Goal: Ask a question

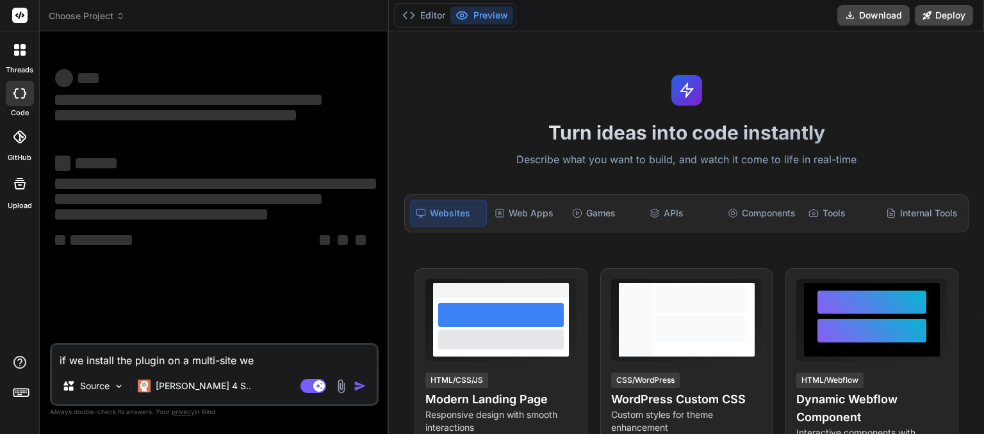
type textarea "x"
drag, startPoint x: 263, startPoint y: 362, endPoint x: 18, endPoint y: 380, distance: 245.9
click at [52, 368] on textarea "if we install the plugin on a multi-site we" at bounding box center [214, 356] width 325 height 23
type textarea "x"
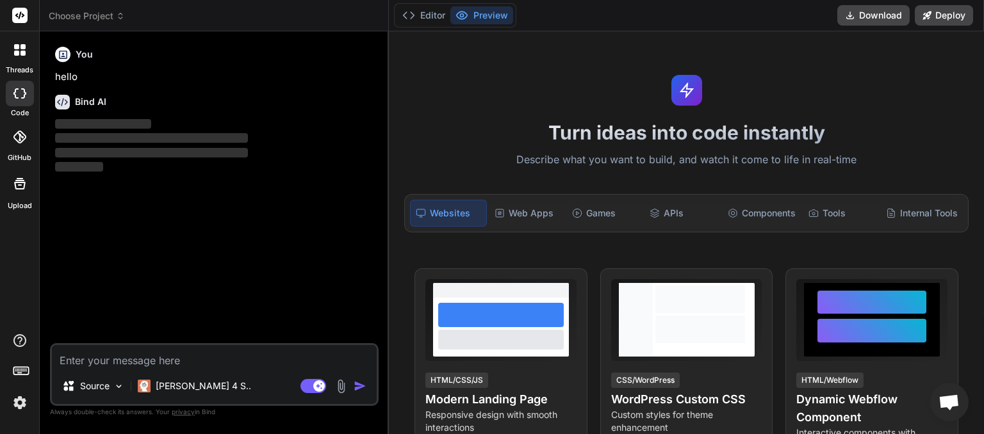
click at [124, 14] on icon at bounding box center [120, 16] width 9 height 9
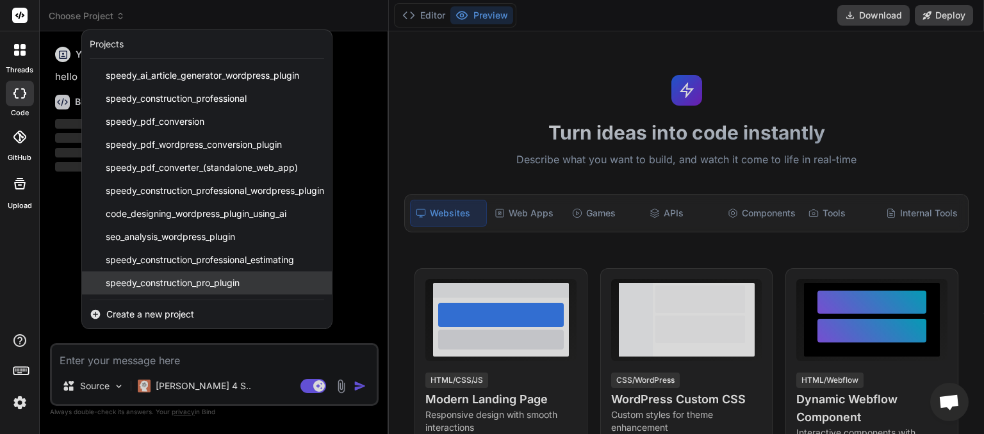
click at [174, 280] on span "speedy_construction_pro_plugin" at bounding box center [173, 283] width 134 height 13
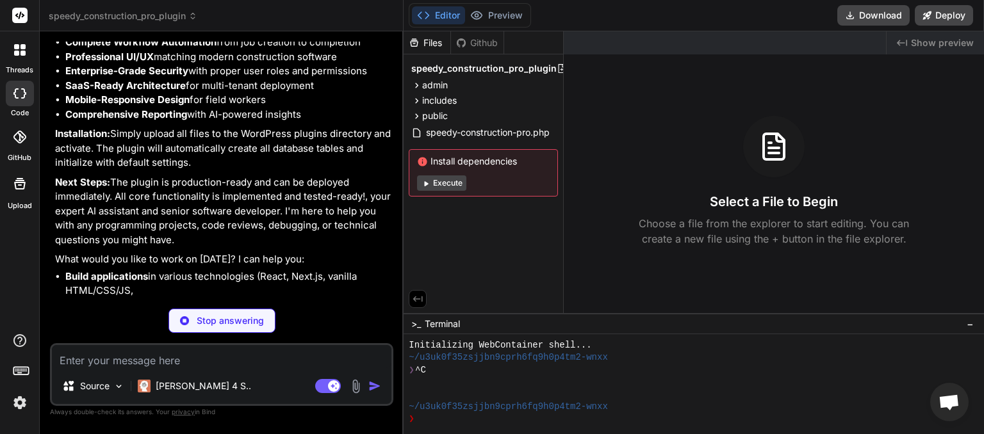
scroll to position [7693, 0]
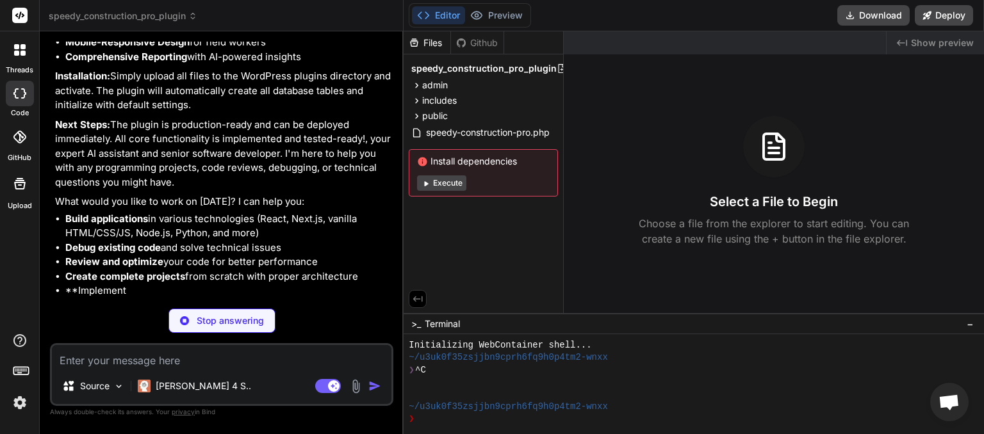
click at [102, 362] on textarea at bounding box center [221, 356] width 339 height 23
type textarea "x"
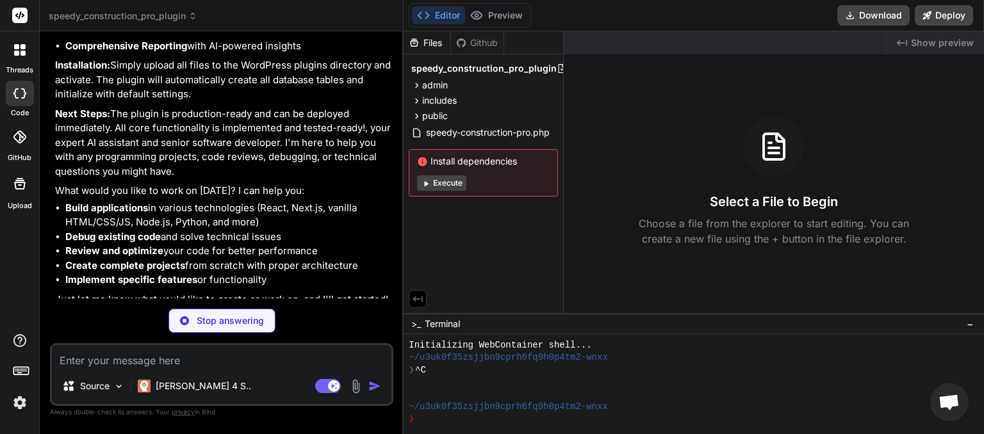
type textarea "h"
type textarea "x"
type textarea "ho"
type textarea "x"
type textarea "how"
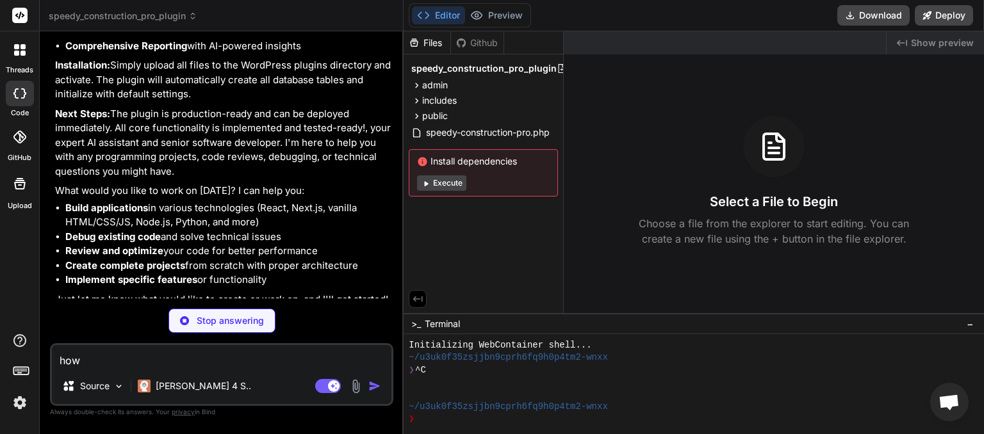
type textarea "x"
type textarea "how"
type textarea "x"
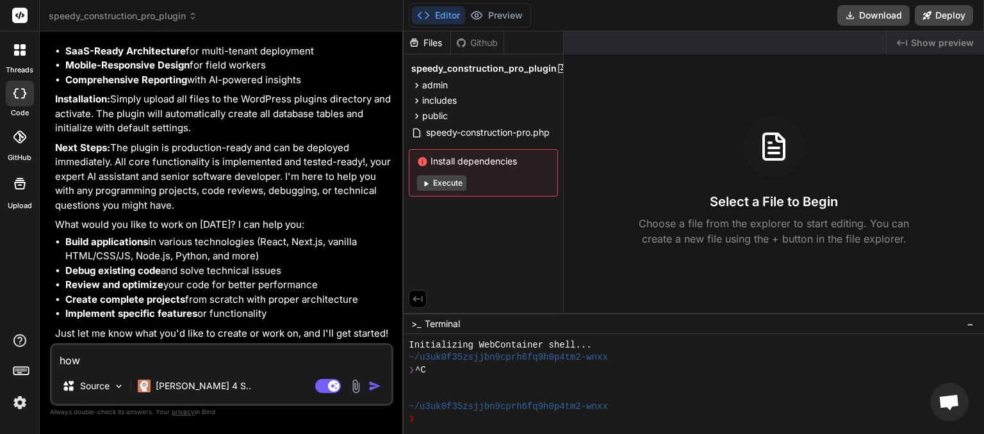
type textarea "how d"
type textarea "x"
type textarea "how do"
type textarea "x"
type textarea "how do"
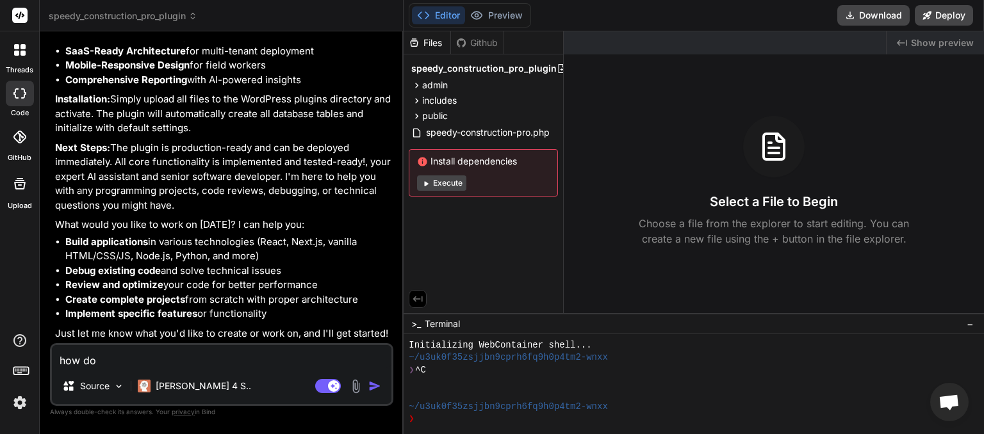
type textarea "x"
type textarea "how do u"
type textarea "x"
type textarea "how do us"
type textarea "x"
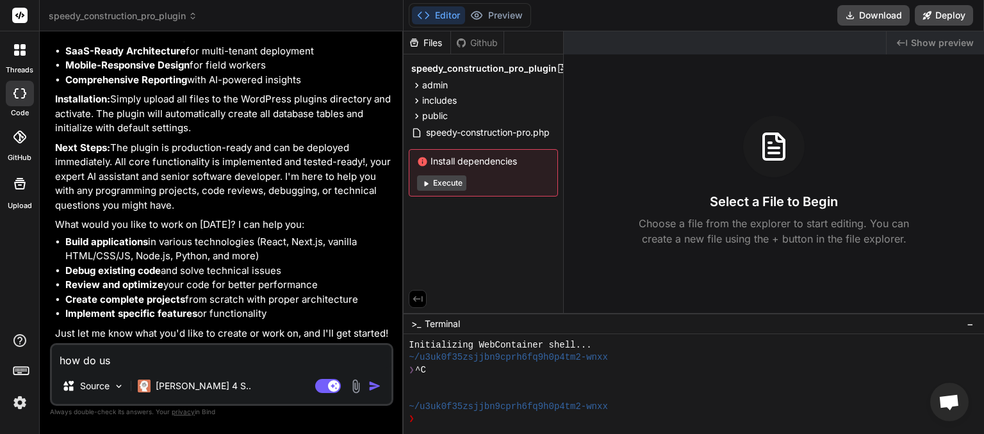
type textarea "how do use"
type textarea "x"
type textarea "how do user"
type textarea "x"
type textarea "how do users"
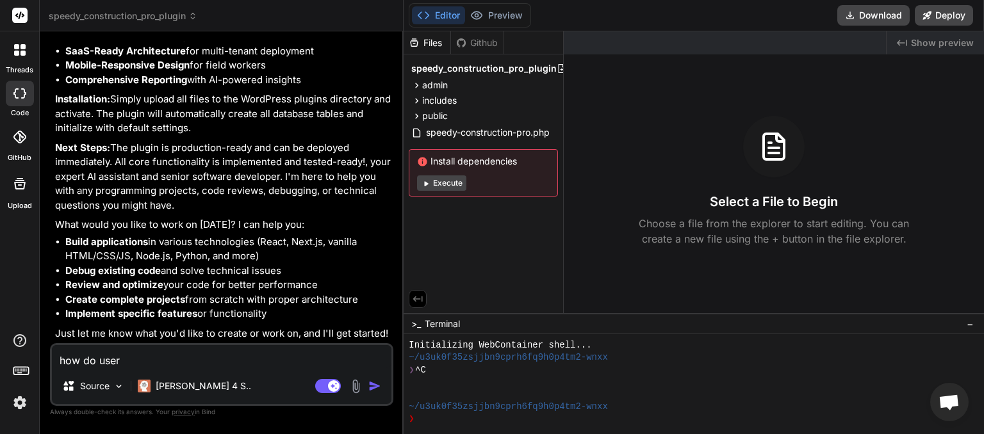
type textarea "x"
type textarea "how do users"
type textarea "x"
type textarea "how do users s"
type textarea "x"
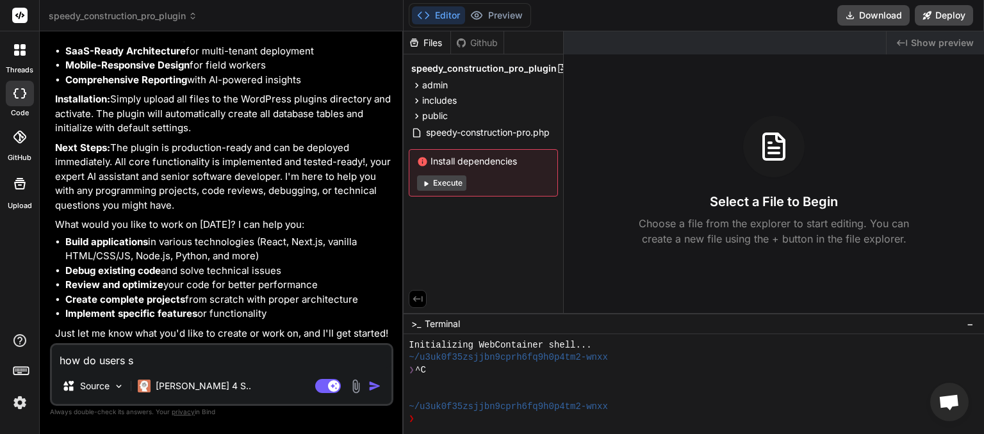
type textarea "how do users si"
type textarea "x"
type textarea "how do users sio"
type textarea "x"
type textarea "how do users siog"
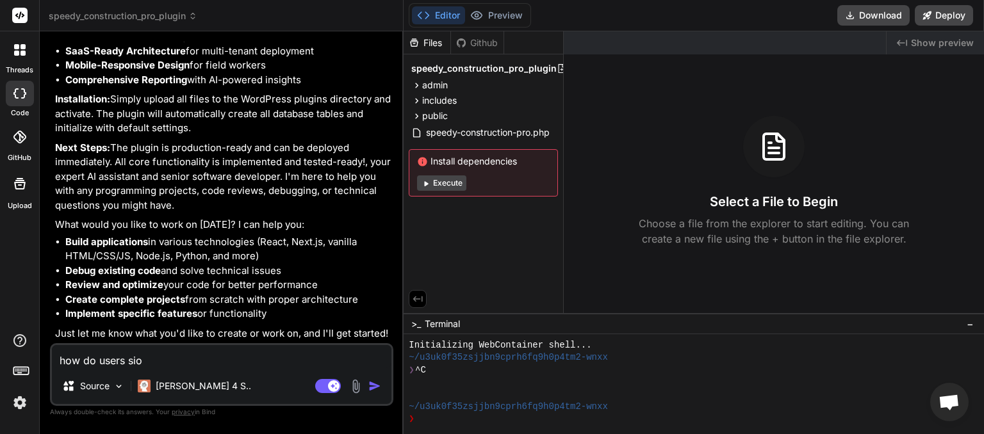
type textarea "x"
type textarea "how do users siogn"
type textarea "x"
type textarea "how do users sign"
type textarea "x"
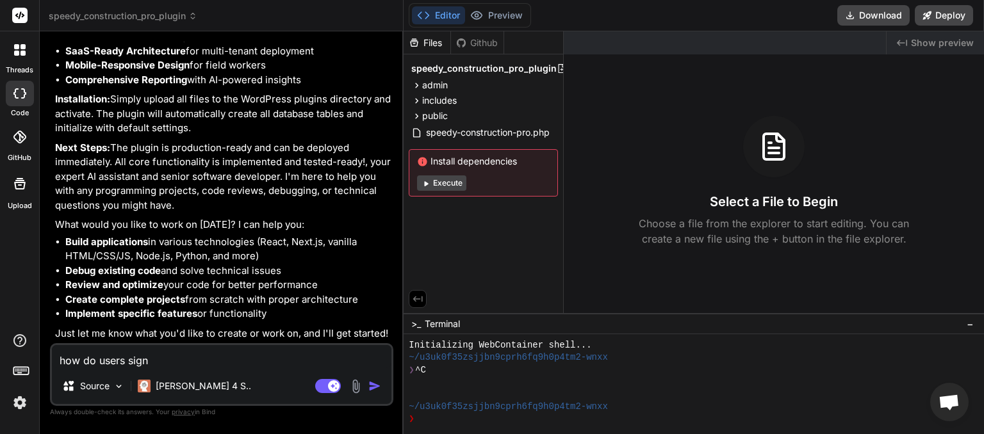
type textarea "how do users sign"
type textarea "x"
type textarea "how do users sign u"
type textarea "x"
type textarea "how do users sign up"
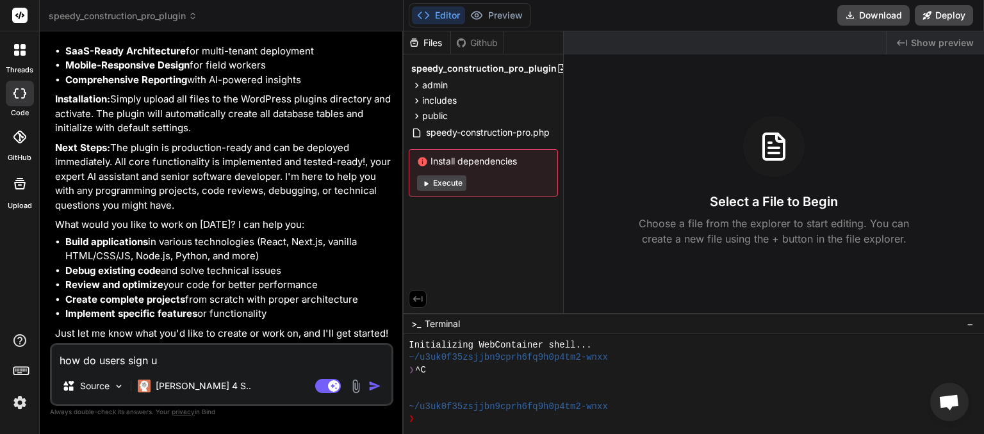
type textarea "x"
type textarea "how do users sign up"
type textarea "x"
type textarea "how do users sign up o"
type textarea "x"
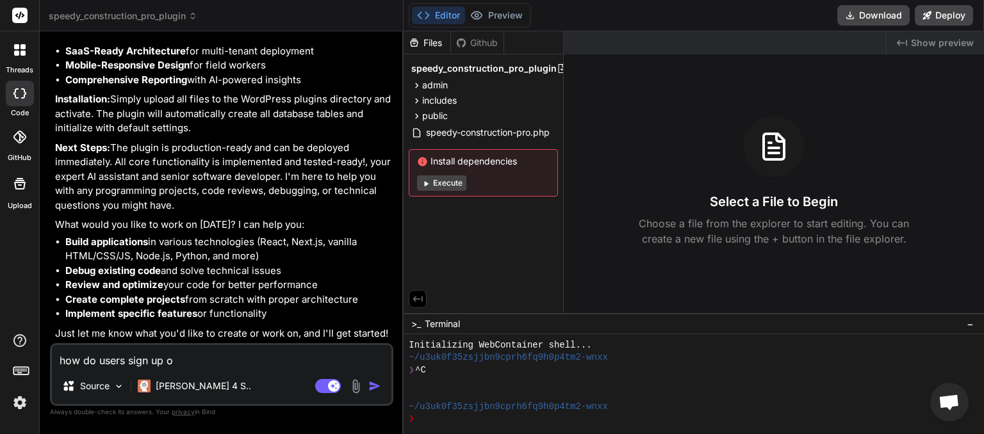
type textarea "how do users sign up on"
type textarea "x"
type textarea "how do users sign up on"
type textarea "x"
type textarea "how do users sign up on t"
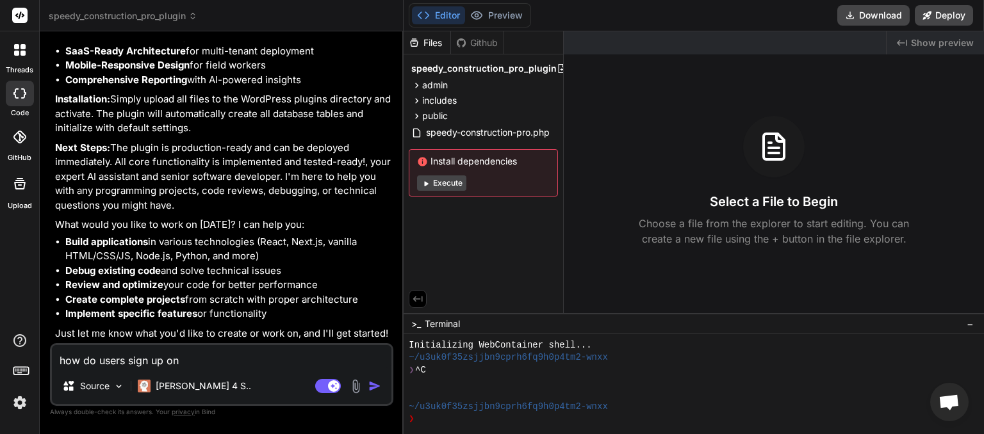
type textarea "x"
type textarea "how do users sign up on th"
type textarea "x"
type textarea "how do users sign up on the"
type textarea "x"
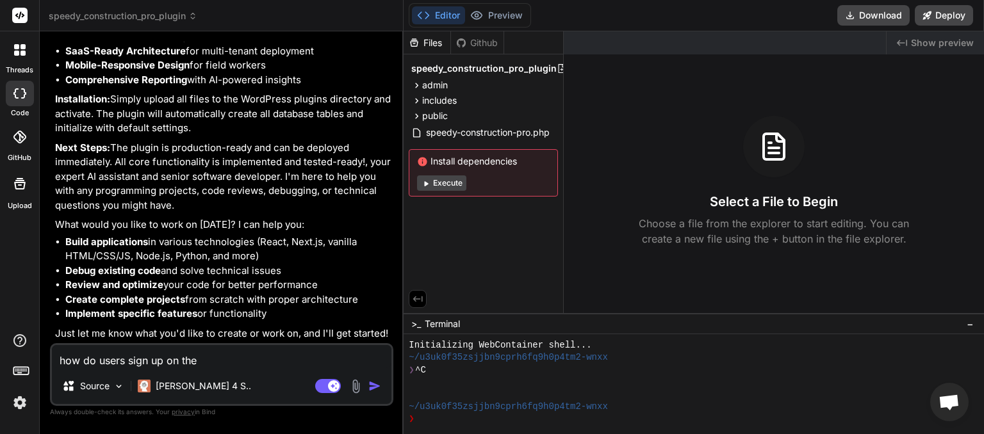
type textarea "how do users sign up on the"
type textarea "x"
type textarea "how do users sign up on the f"
type textarea "x"
type textarea "how do users sign up on the fr"
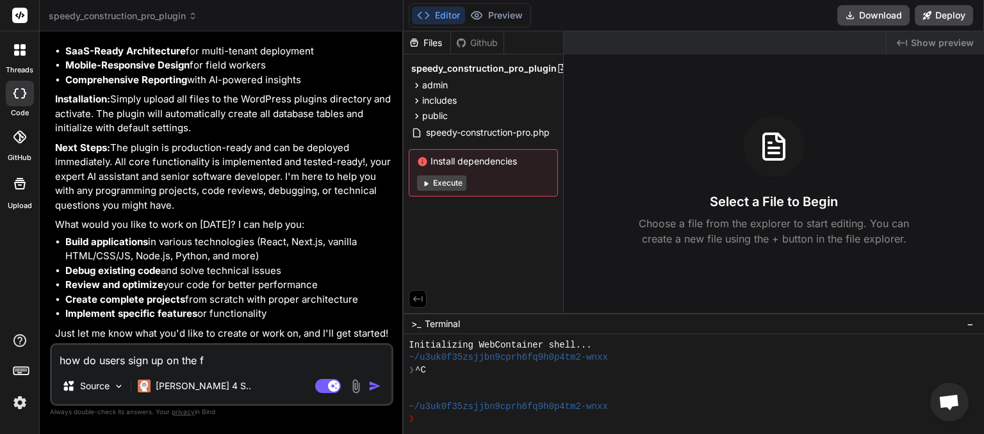
type textarea "x"
type textarea "how do users sign up on the fro"
type textarea "x"
type textarea "how do users sign up on the fron"
type textarea "x"
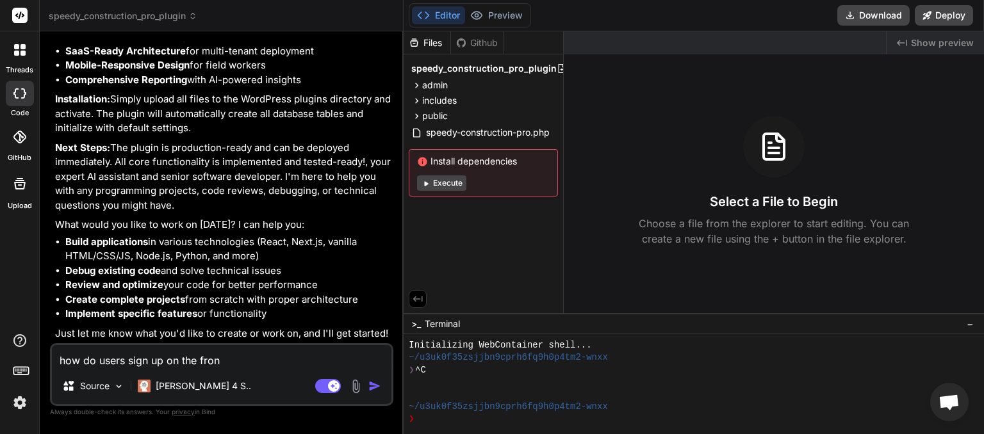
type textarea "how do users sign up on the front"
type textarea "x"
type textarea "how do users sign up on the front"
type textarea "x"
type textarea "how do users sign up on the front e"
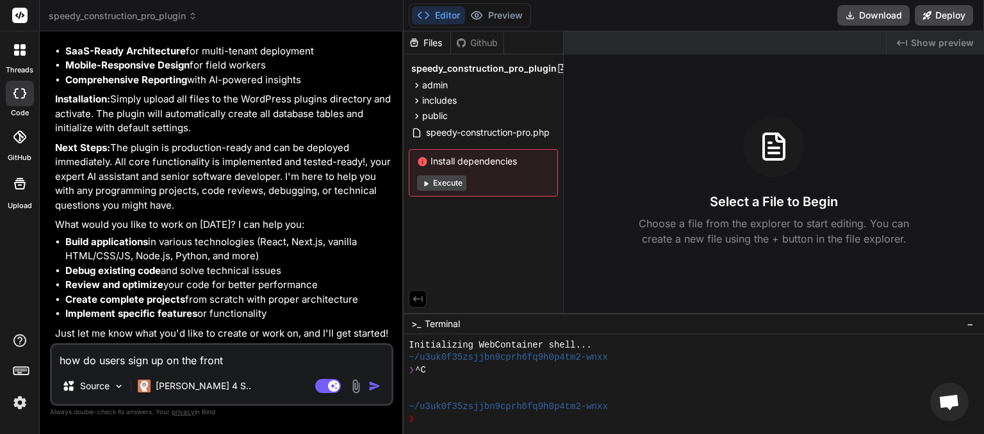
type textarea "x"
type textarea "how do users sign up on the front en"
type textarea "x"
type textarea "how do users sign up on the front end"
type textarea "x"
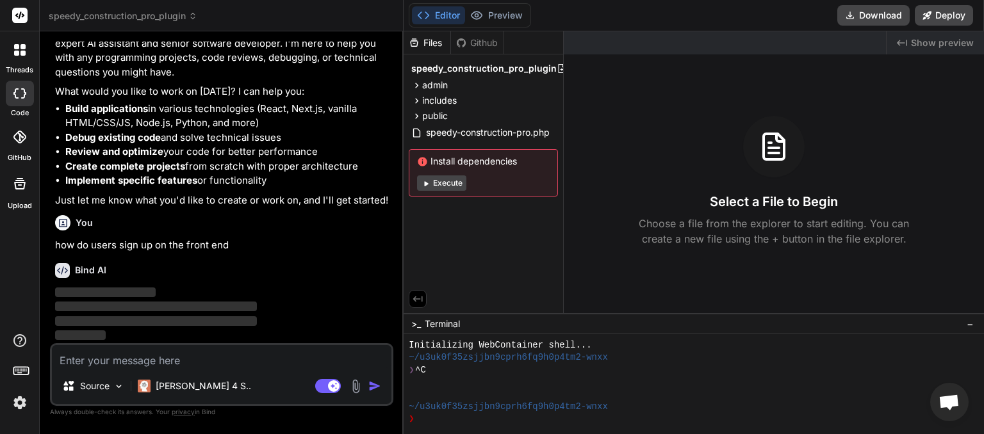
scroll to position [7861, 0]
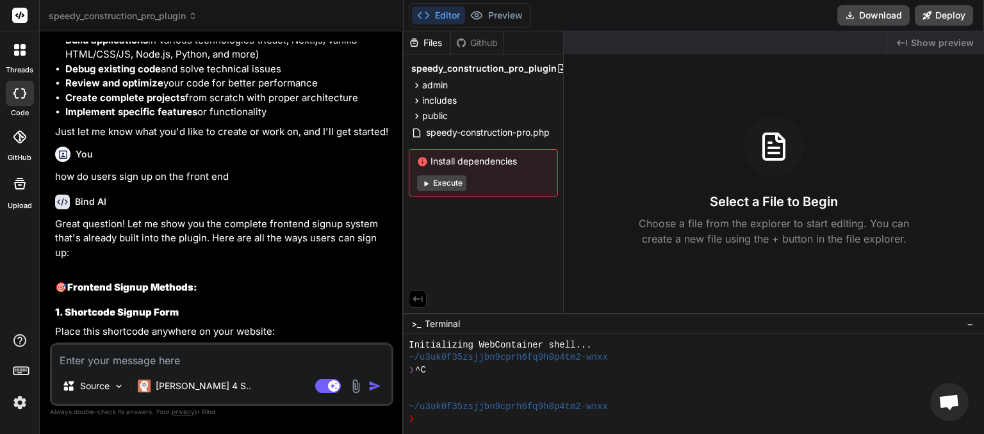
type textarea "x"
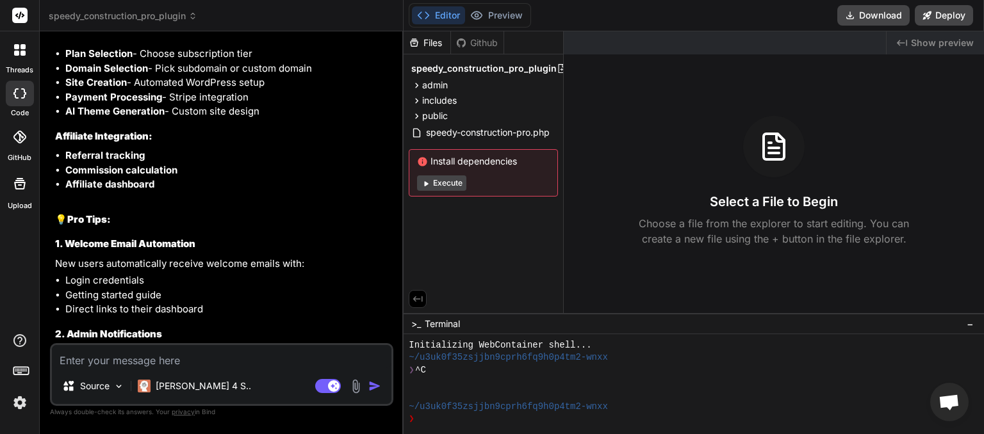
scroll to position [10229, 0]
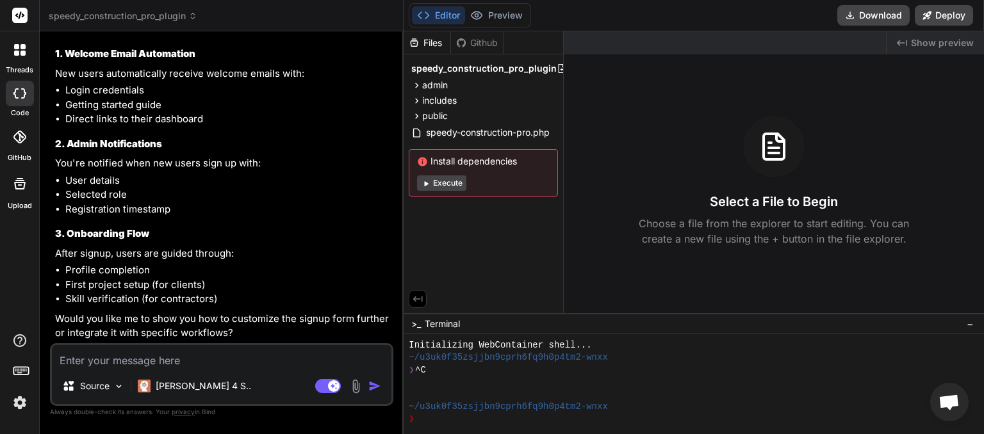
click at [120, 360] on textarea at bounding box center [221, 356] width 339 height 23
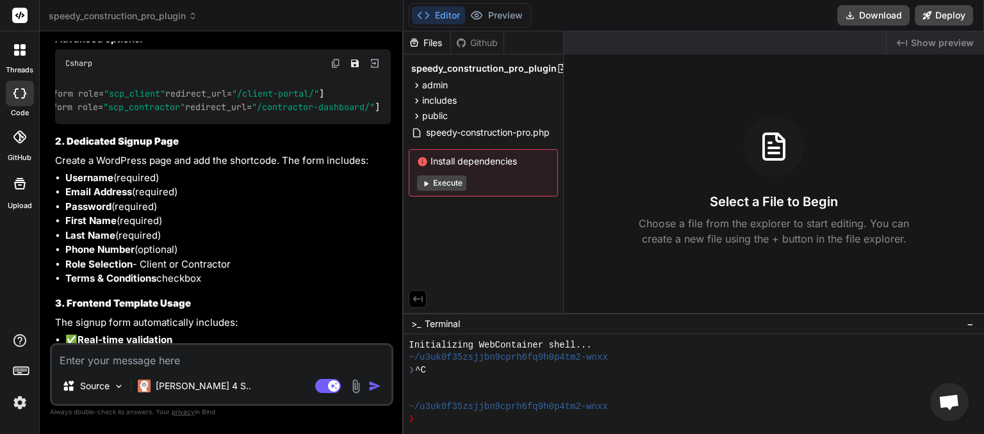
scroll to position [0, 0]
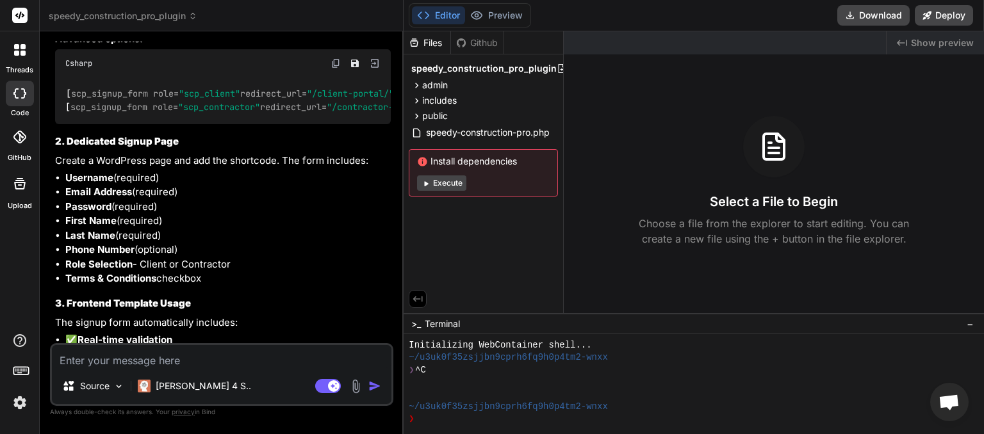
click at [119, 364] on textarea at bounding box center [221, 356] width 339 height 23
type textarea "p"
type textarea "x"
type textarea "pl"
type textarea "x"
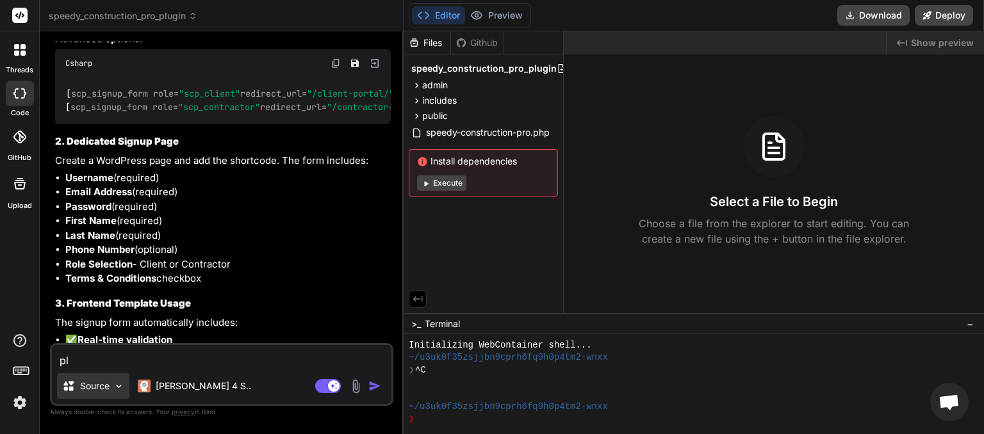
type textarea "ple"
type textarea "x"
type textarea "plea"
type textarea "x"
type textarea "pleas"
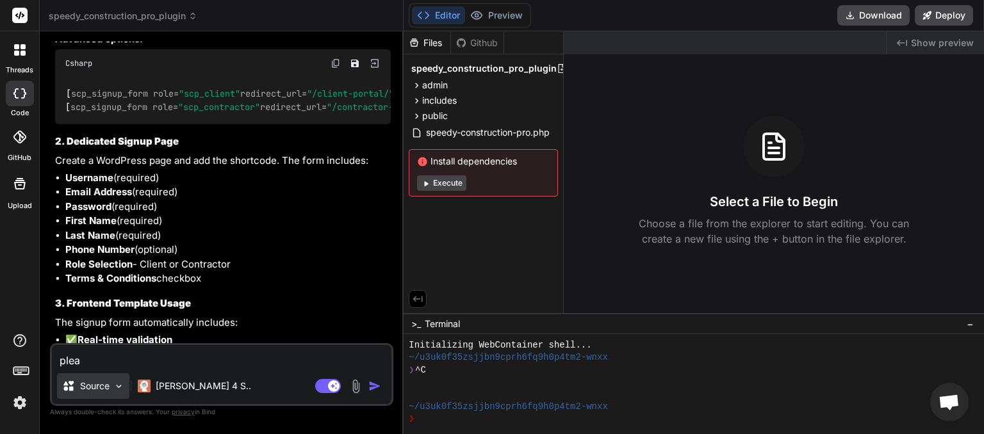
type textarea "x"
type textarea "please"
type textarea "x"
type textarea "please"
type textarea "x"
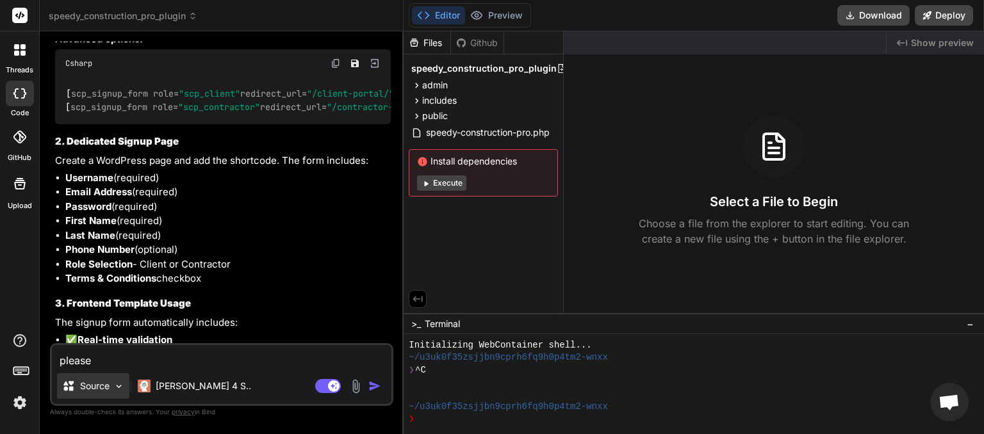
type textarea "please c"
type textarea "x"
type textarea "please cr"
type textarea "x"
type textarea "please cre"
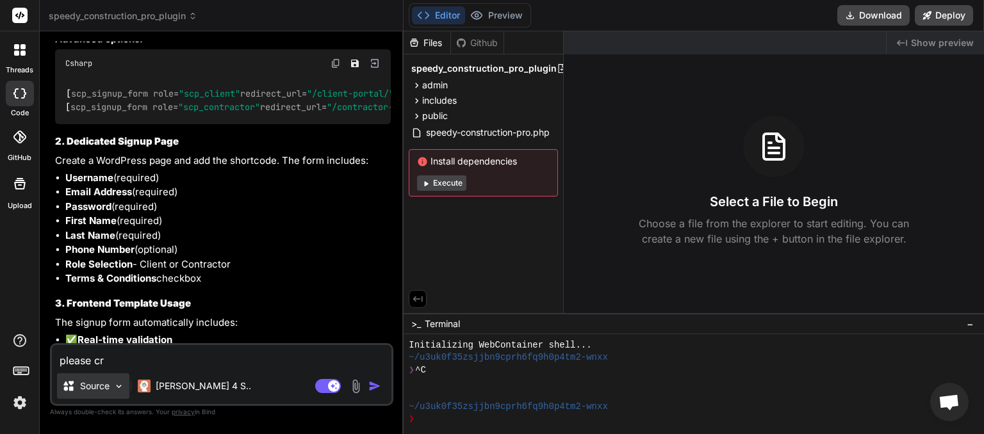
type textarea "x"
type textarea "please crea"
type textarea "x"
type textarea "please creat"
type textarea "x"
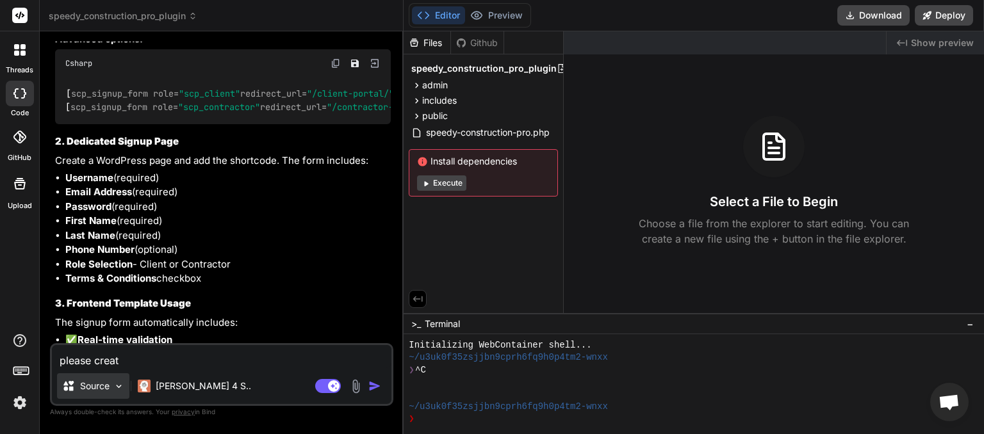
type textarea "please creat"
type textarea "x"
type textarea "please creat"
type textarea "x"
type textarea "please create"
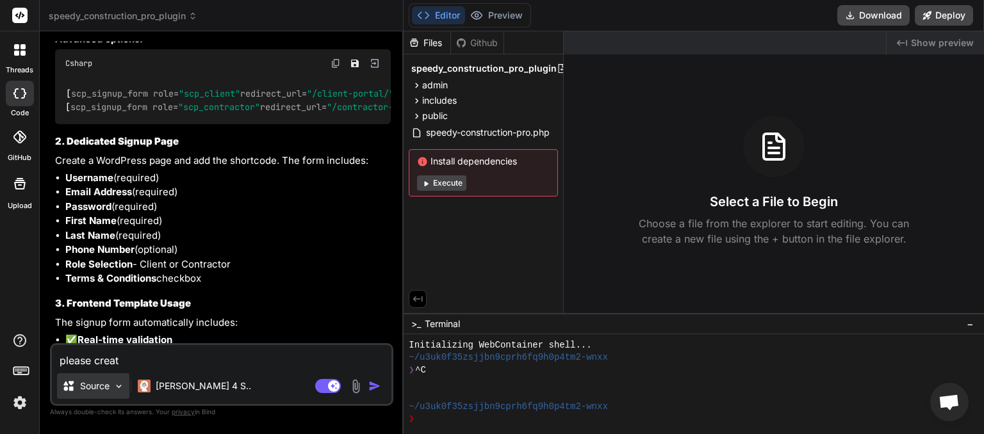
type textarea "x"
type textarea "please create"
type textarea "x"
type textarea "please create a"
type textarea "x"
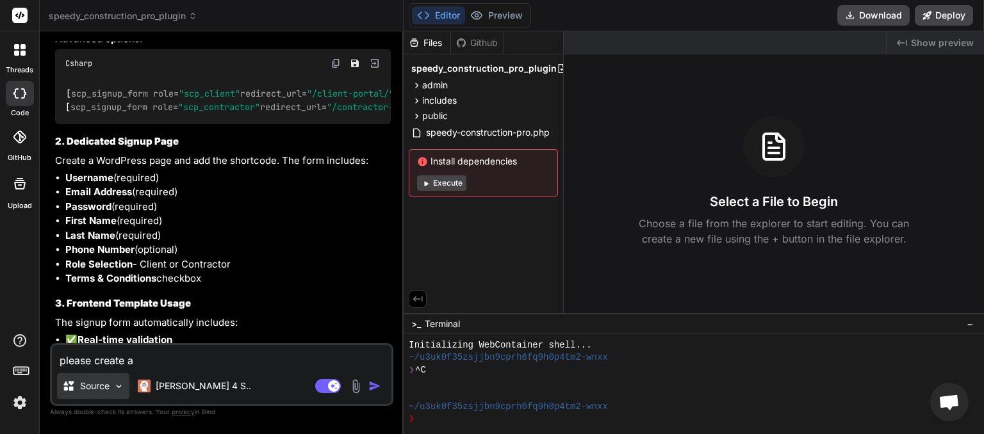
type textarea "please create a"
type textarea "x"
type textarea "please create a t"
type textarea "x"
type textarea "please create a ta"
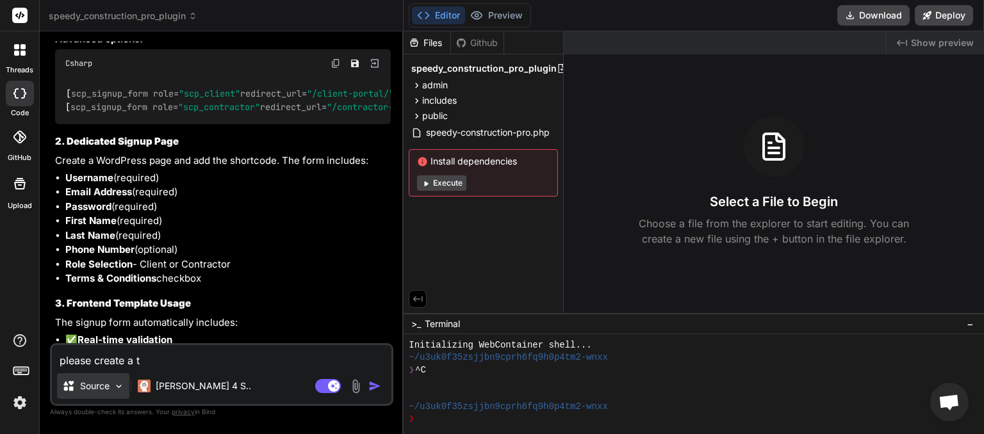
type textarea "x"
type textarea "please create a tab"
type textarea "x"
type textarea "please create a tab"
type textarea "x"
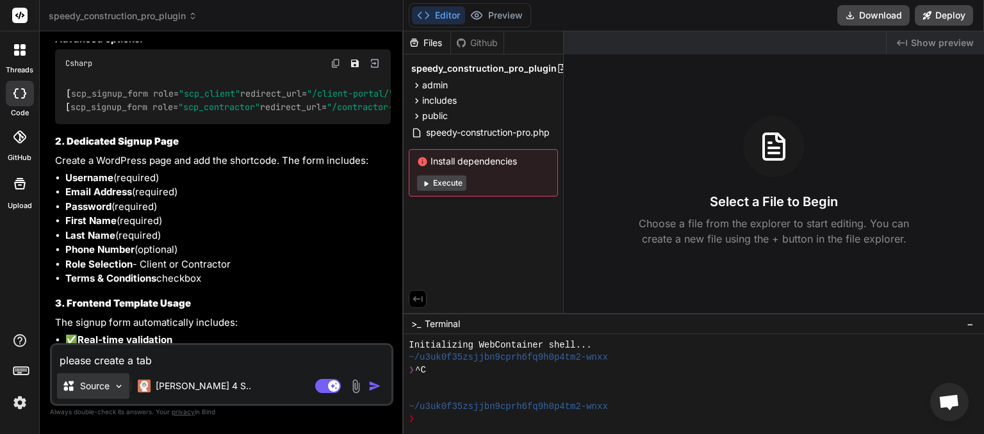
type textarea "please create a tab t"
type textarea "x"
type textarea "please create a tab to"
type textarea "x"
type textarea "please create a tab to"
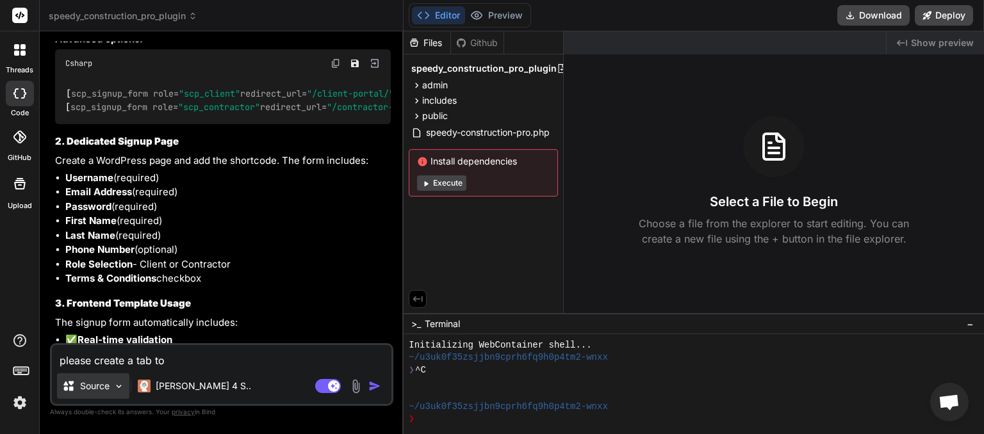
type textarea "x"
type textarea "please create a tab to s"
type textarea "x"
type textarea "please create a tab to sh"
type textarea "x"
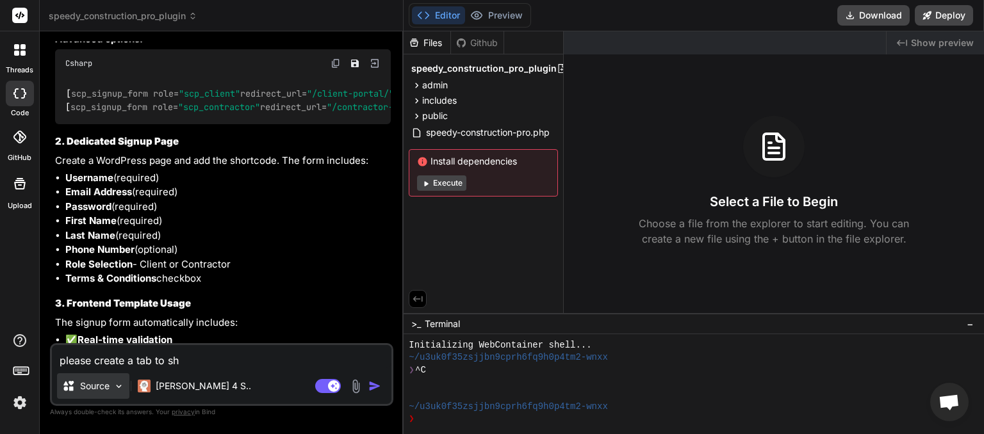
type textarea "please create a tab to sho"
type textarea "x"
type textarea "please create a tab to shoe"
type textarea "x"
type textarea "please create a tab to shoew"
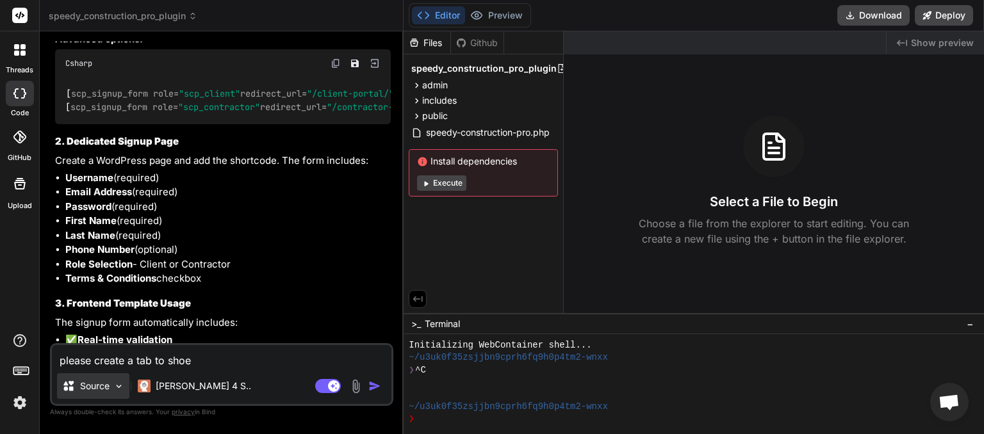
type textarea "x"
type textarea "please create a tab to shoe"
type textarea "x"
type textarea "please create a tab to sho"
type textarea "x"
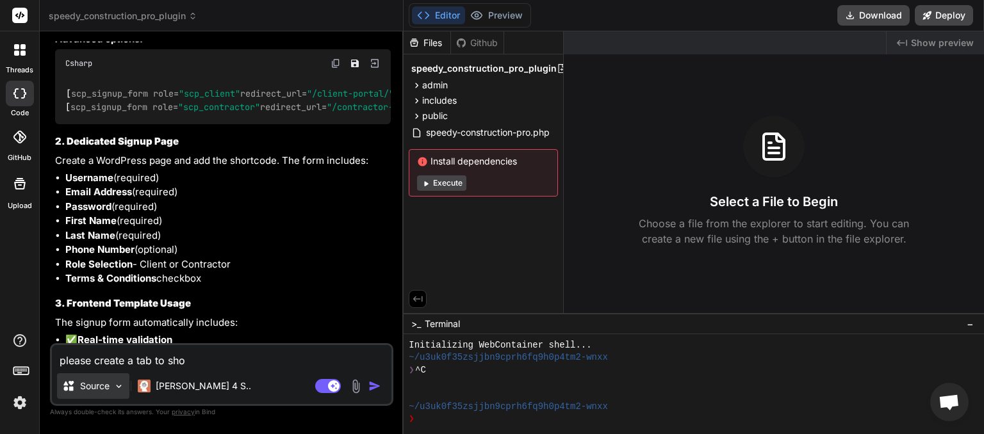
type textarea "please create a tab to show"
type textarea "x"
type textarea "please create a tab to sho"
type textarea "x"
type textarea "please create a tab to sh"
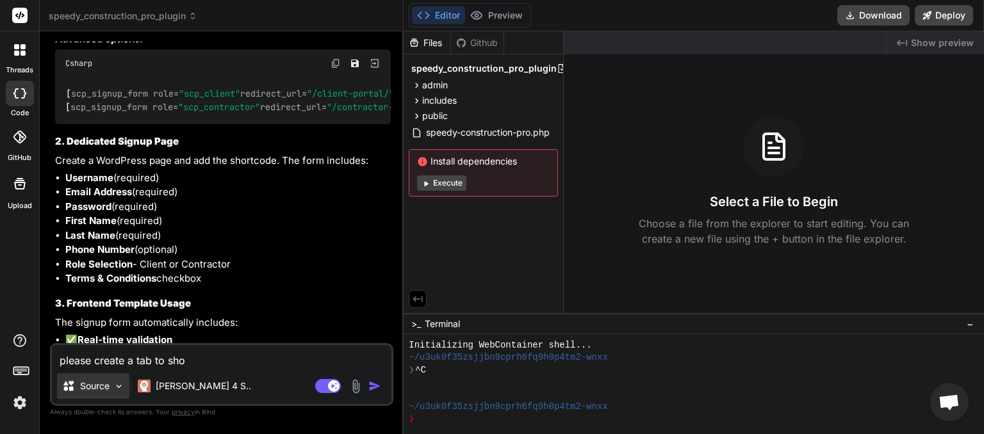
type textarea "x"
type textarea "please create a tab to s"
type textarea "x"
type textarea "please create a tab to"
type textarea "x"
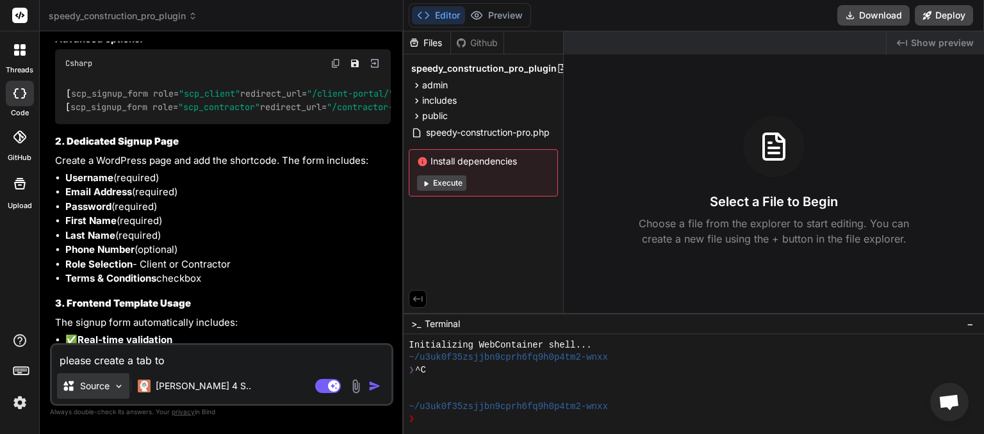
type textarea "please create a tab to"
type textarea "x"
type textarea "please create a tab t"
type textarea "x"
type textarea "please create a tab"
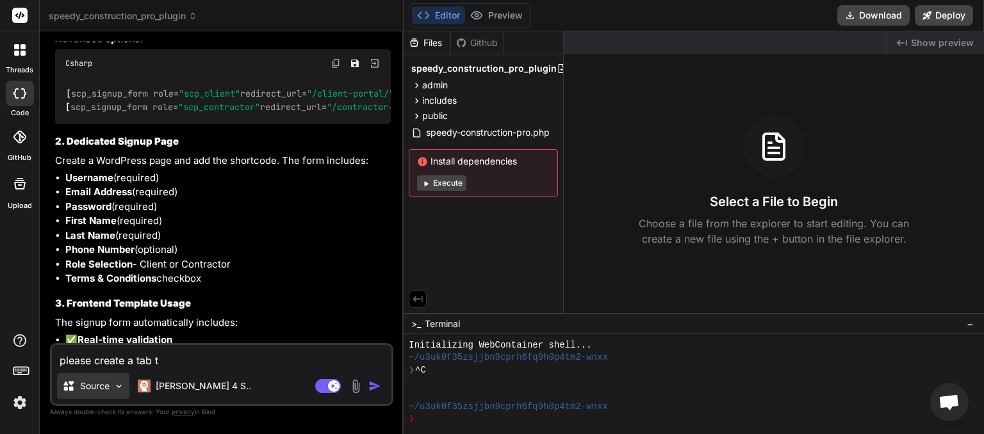
type textarea "x"
type textarea "please create a tab t"
type textarea "x"
type textarea "please create a tab to"
type textarea "x"
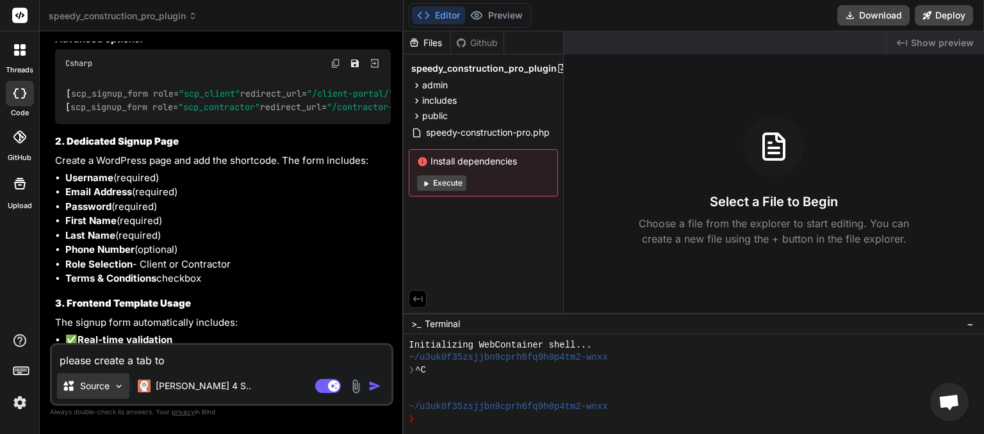
type textarea "please create a tab to"
type textarea "x"
type textarea "please create a tab to k"
type textarea "x"
type textarea "please create a tab to ke"
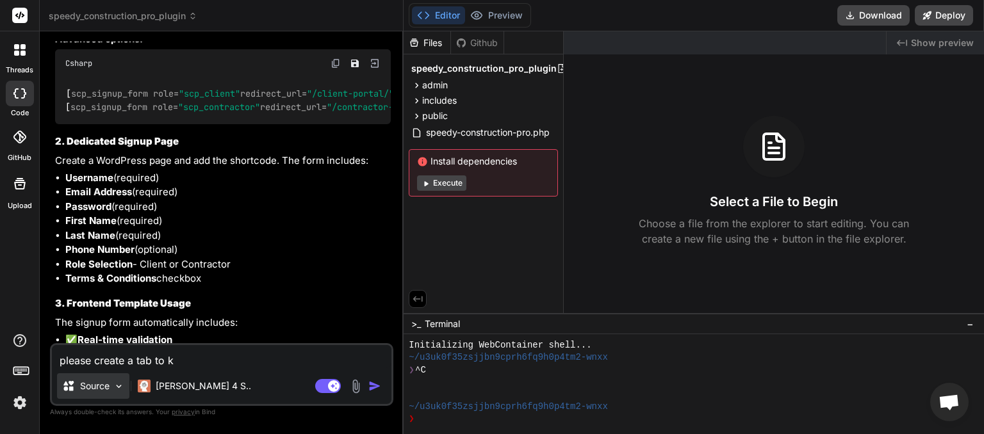
type textarea "x"
type textarea "please create a tab to [PERSON_NAME]"
type textarea "x"
type textarea "please create a tab to keep"
type textarea "x"
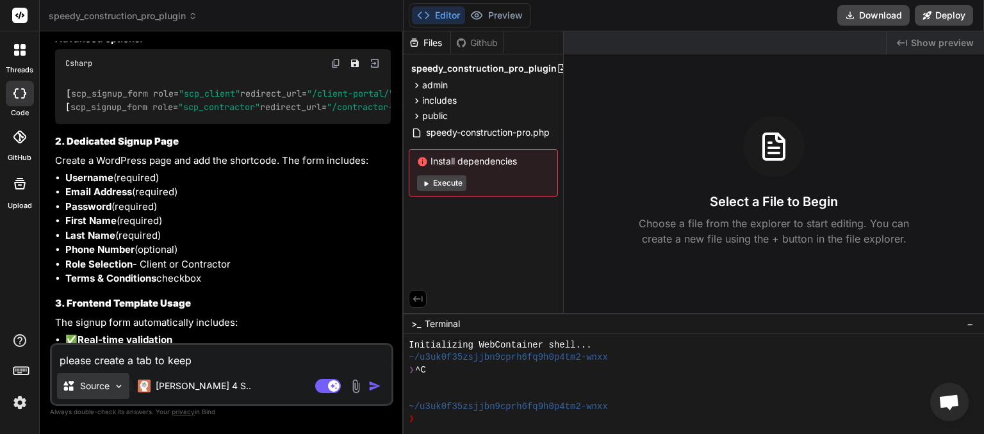
type textarea "please create a tab to keep"
type textarea "x"
type textarea "please create a tab to keep a"
type textarea "x"
type textarea "please create a tab to keep a"
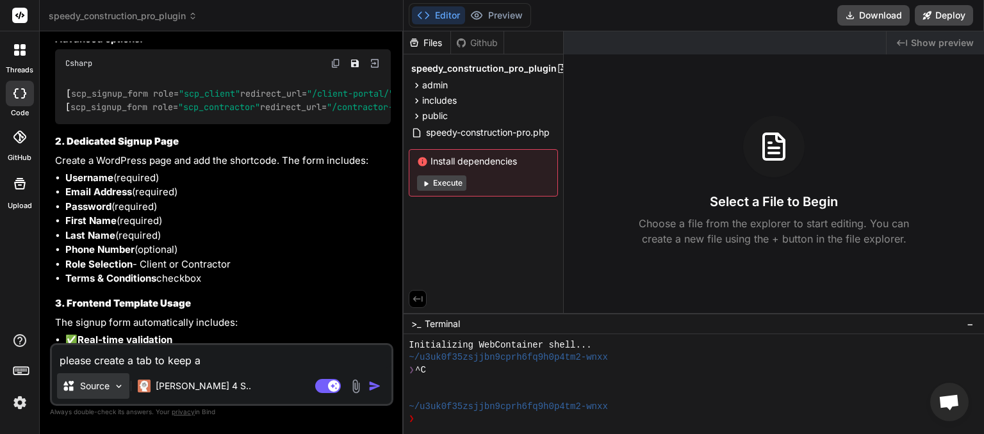
type textarea "x"
type textarea "please create a tab to keep a l"
type textarea "x"
type textarea "please create a tab to keep a li"
type textarea "x"
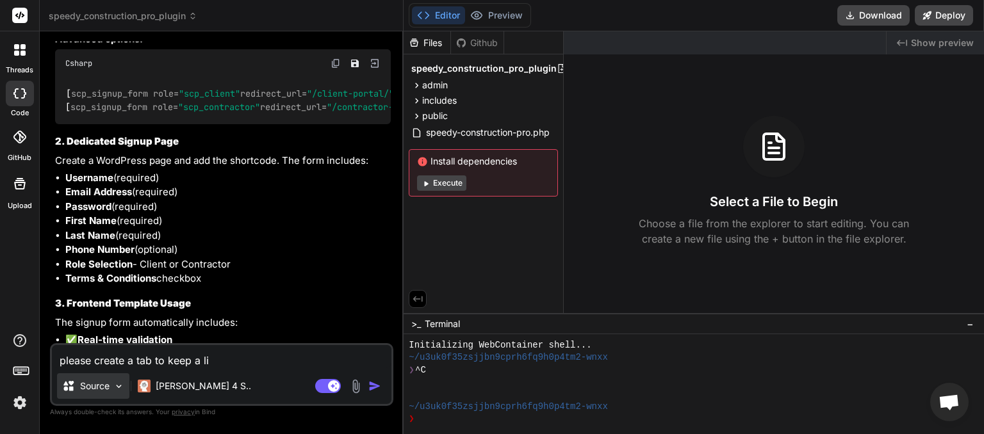
type textarea "please create a tab to keep a lis"
type textarea "x"
type textarea "please create a tab to keep a list"
type textarea "x"
type textarea "please create a tab to keep a list"
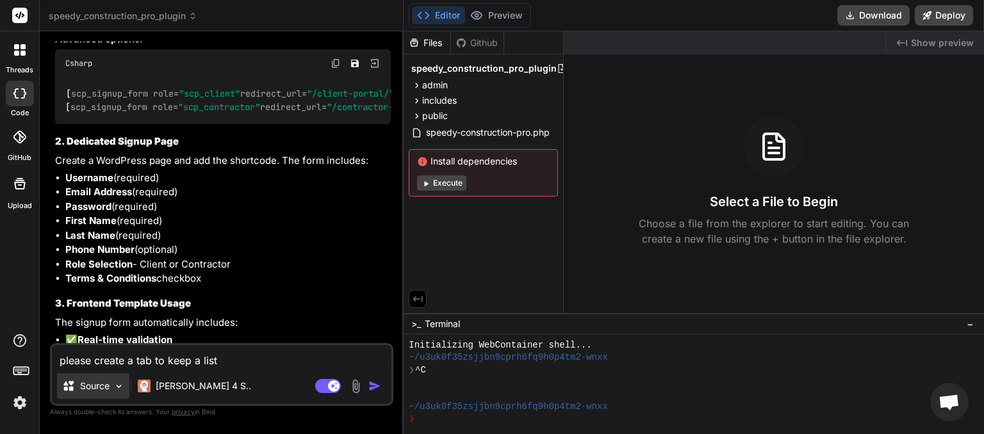
type textarea "x"
type textarea "please create a tab to keep a list o"
type textarea "x"
type textarea "please create a tab to keep a list of"
type textarea "x"
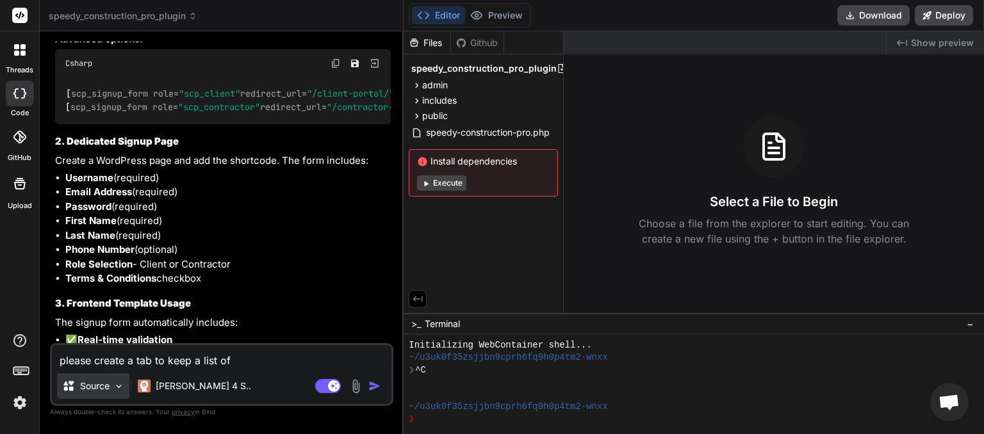
type textarea "please create a tab to keep a list of"
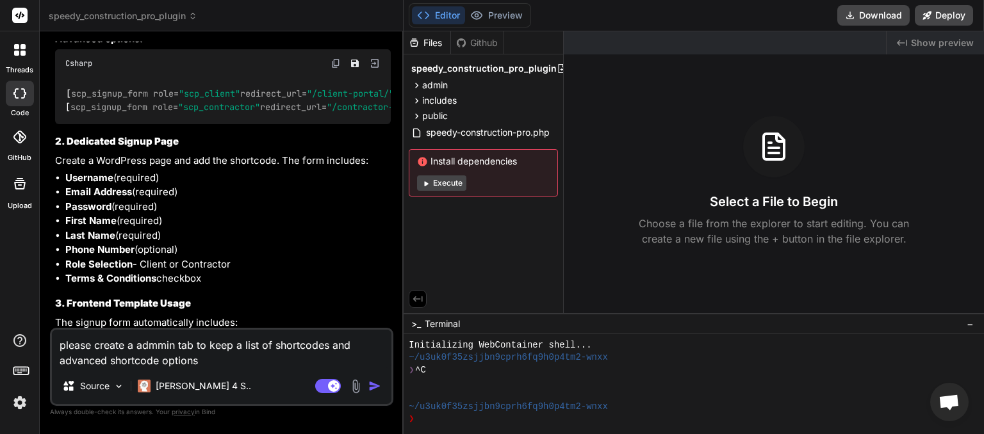
click at [158, 342] on textarea "please create a admmin tab to keep a list of shortcodes and advanced shortcode …" at bounding box center [221, 349] width 339 height 38
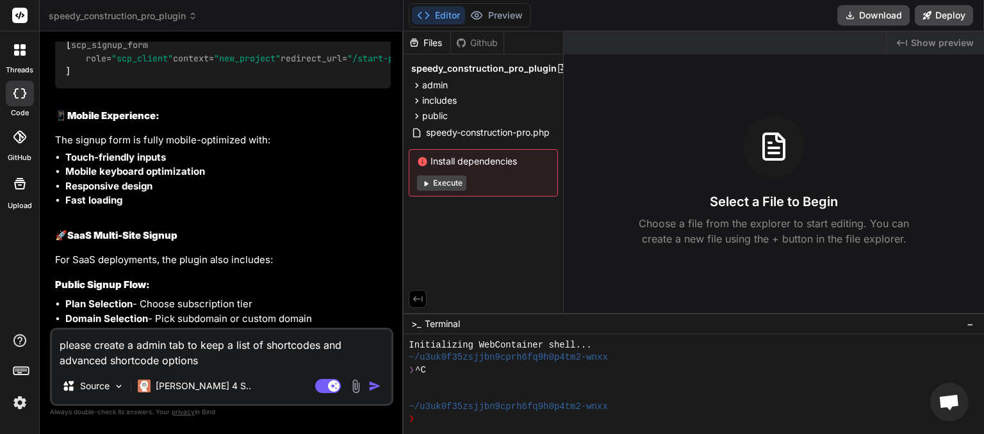
scroll to position [9712, 0]
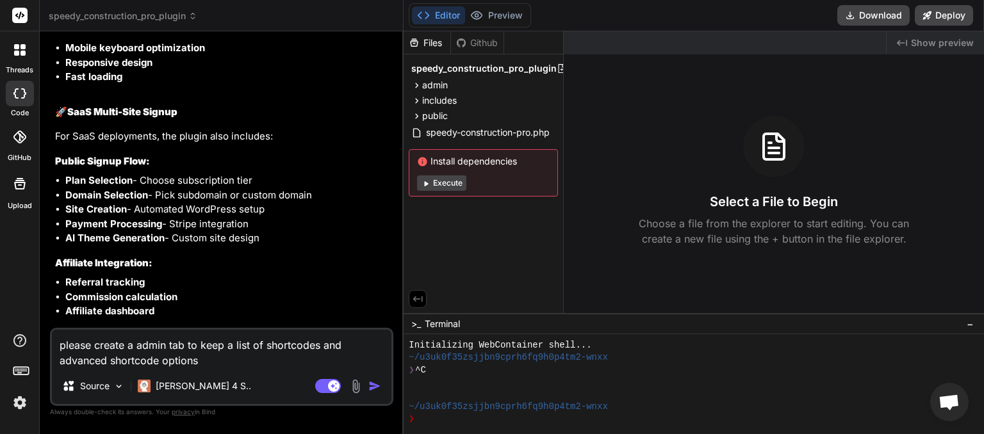
click at [231, 357] on textarea "please create a admin tab to keep a list of shortcodes and advanced shortcode o…" at bounding box center [221, 349] width 339 height 38
click at [375, 390] on img "button" at bounding box center [374, 386] width 13 height 13
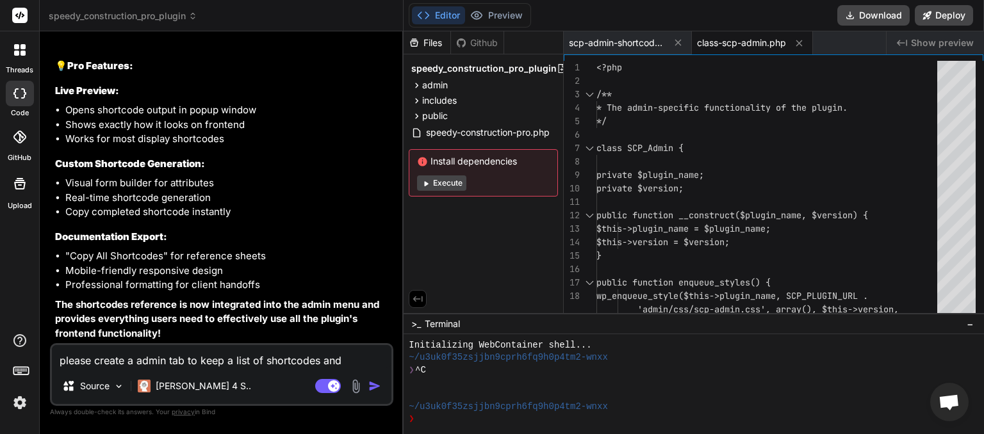
scroll to position [11969, 0]
click at [873, 18] on button "Download" at bounding box center [873, 15] width 72 height 20
paste textarea "Template not found: signup-form"
click at [378, 385] on img "button" at bounding box center [374, 386] width 13 height 13
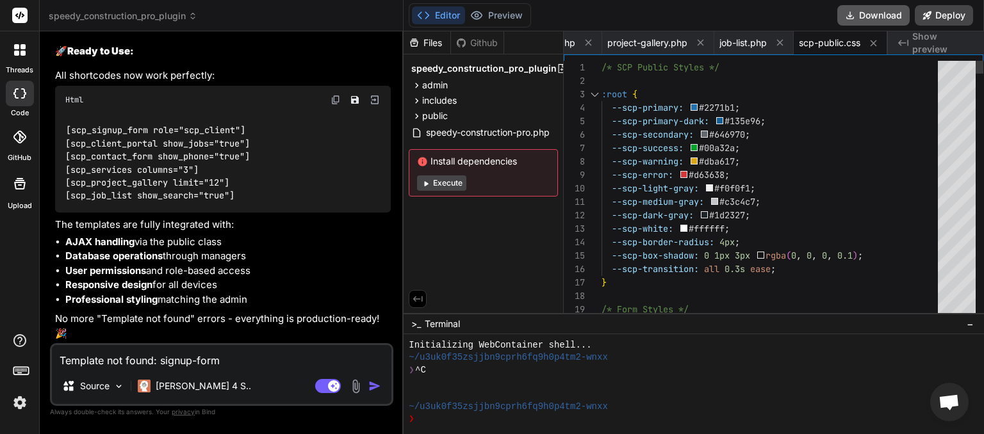
scroll to position [0, 611]
click at [865, 19] on button "Download" at bounding box center [873, 15] width 72 height 20
